Goal: Task Accomplishment & Management: Use online tool/utility

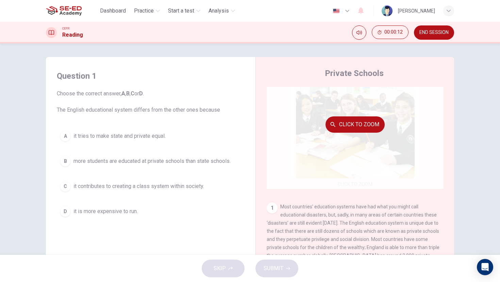
scroll to position [60, 0]
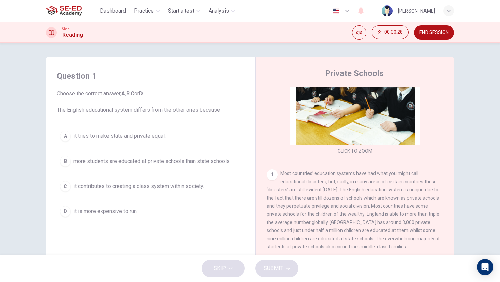
click at [430, 24] on div "CEFR Reading 00:00:28 END SESSION" at bounding box center [250, 33] width 500 height 22
click at [432, 34] on span "END SESSION" at bounding box center [433, 32] width 29 height 5
